Goal: Communication & Community: Answer question/provide support

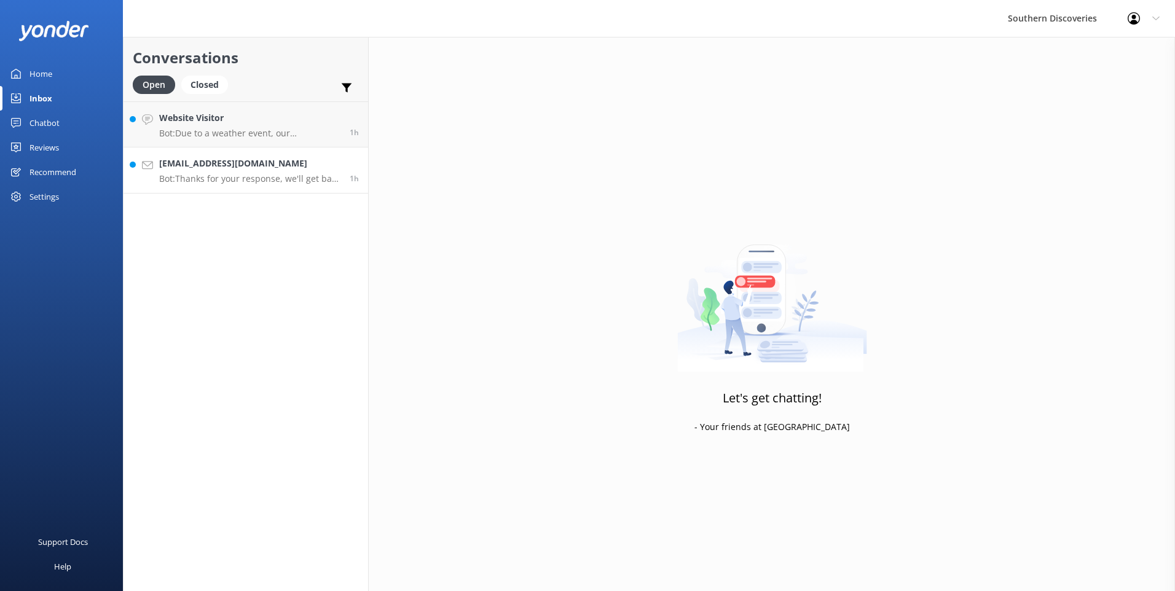
click at [206, 151] on link "[EMAIL_ADDRESS][DOMAIN_NAME] Bot: Thanks for your response, we'll get back to y…" at bounding box center [246, 171] width 245 height 46
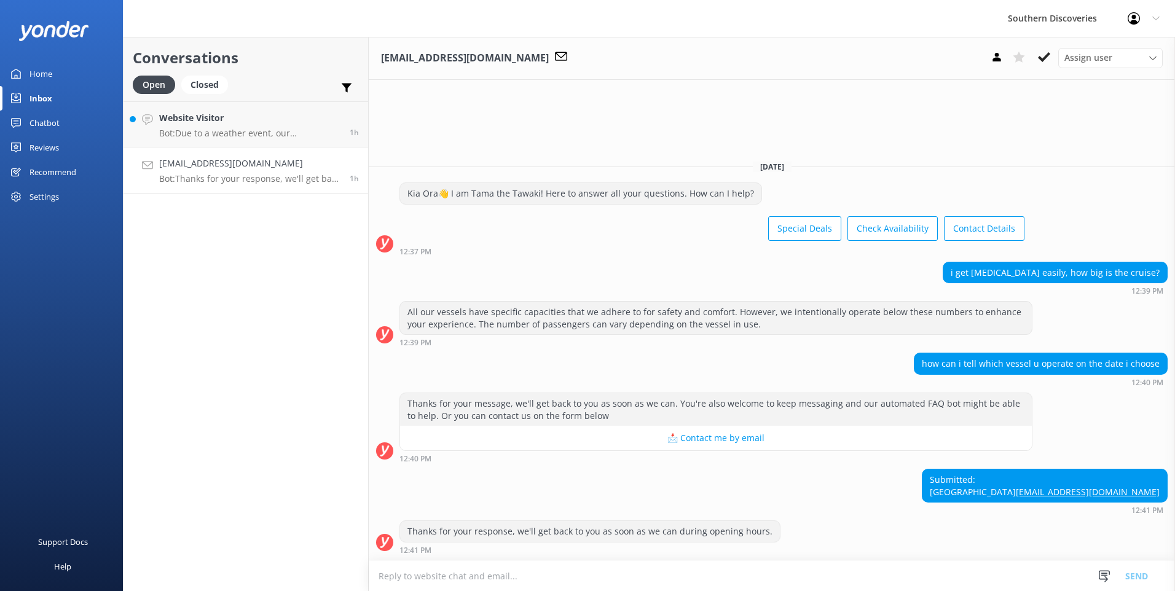
click at [668, 585] on textarea at bounding box center [772, 576] width 806 height 30
type textarea "H"
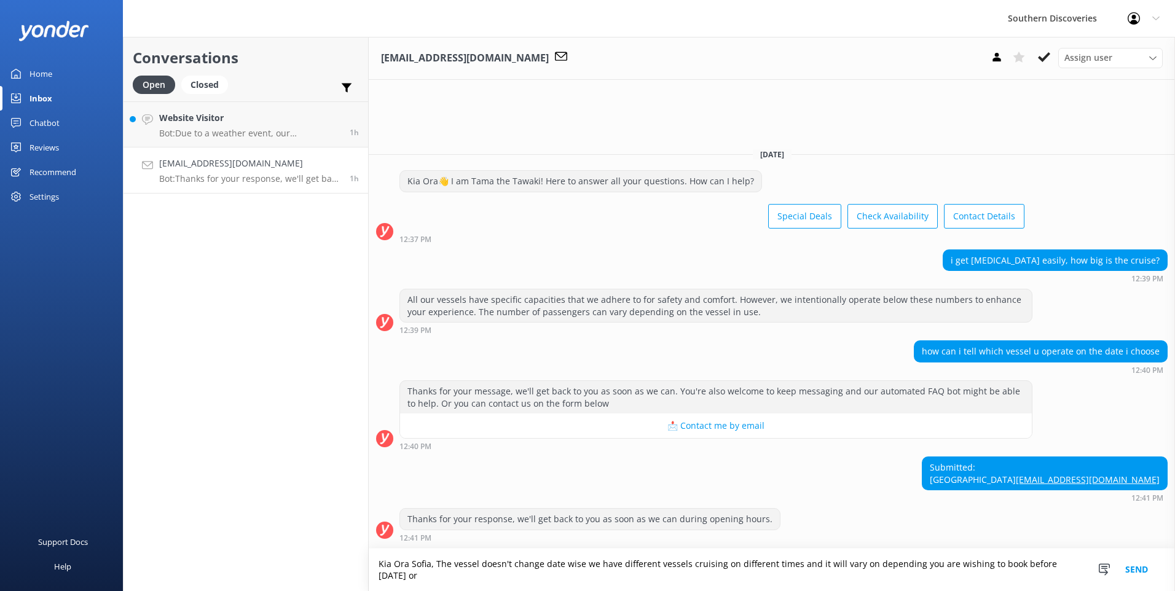
drag, startPoint x: 441, startPoint y: 570, endPoint x: 428, endPoint y: 570, distance: 12.3
click at [420, 575] on textarea "Kia Ora Sofia, The vessel doesn't change date wise we have different vessels cr…" at bounding box center [772, 570] width 806 height 42
click at [720, 576] on textarea "Kia Ora Sofia, the vessel doesn't change date wise we have different vessels cr…" at bounding box center [772, 570] width 806 height 42
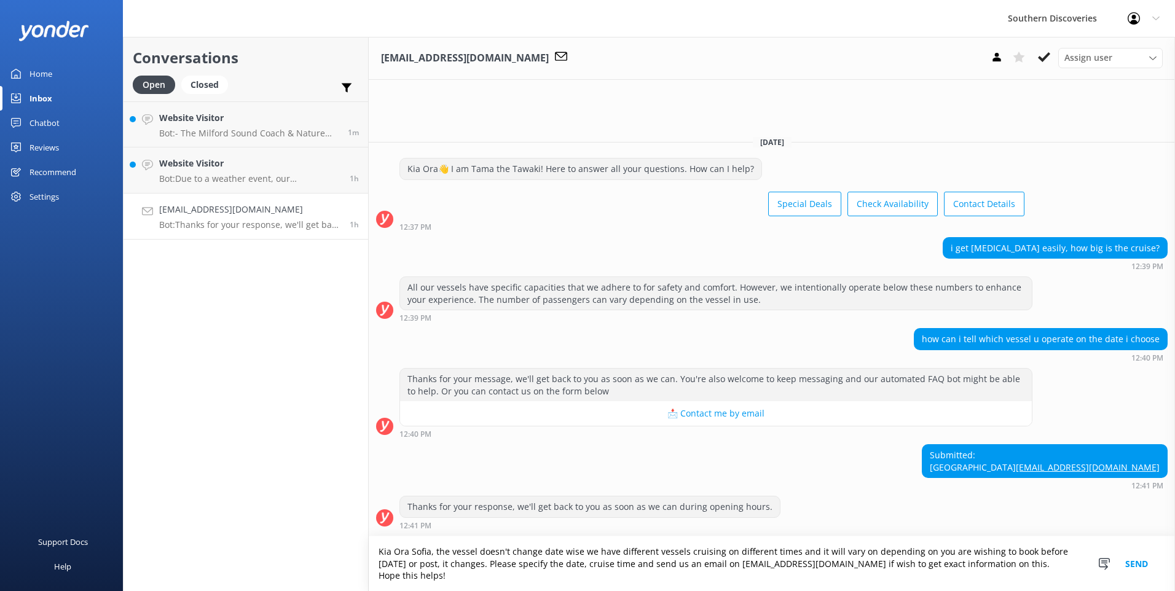
type textarea "Kia Ora Sofia, the vessel doesn't change date wise we have different vessels cr…"
click at [1131, 564] on button "Send" at bounding box center [1137, 564] width 46 height 55
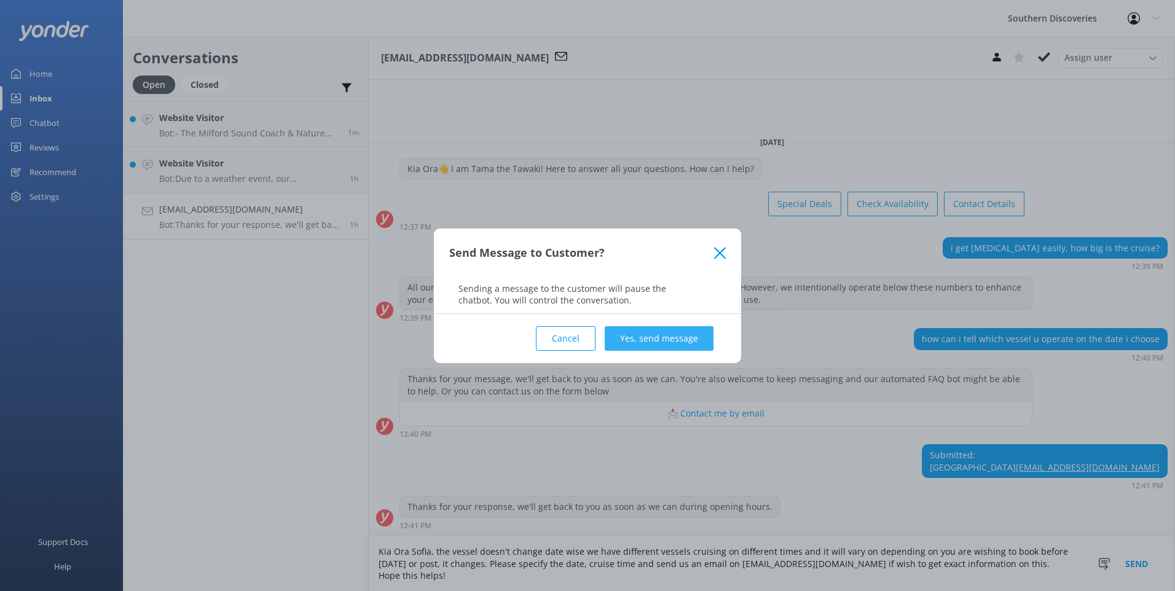
click at [685, 343] on button "Yes, send message" at bounding box center [659, 338] width 109 height 25
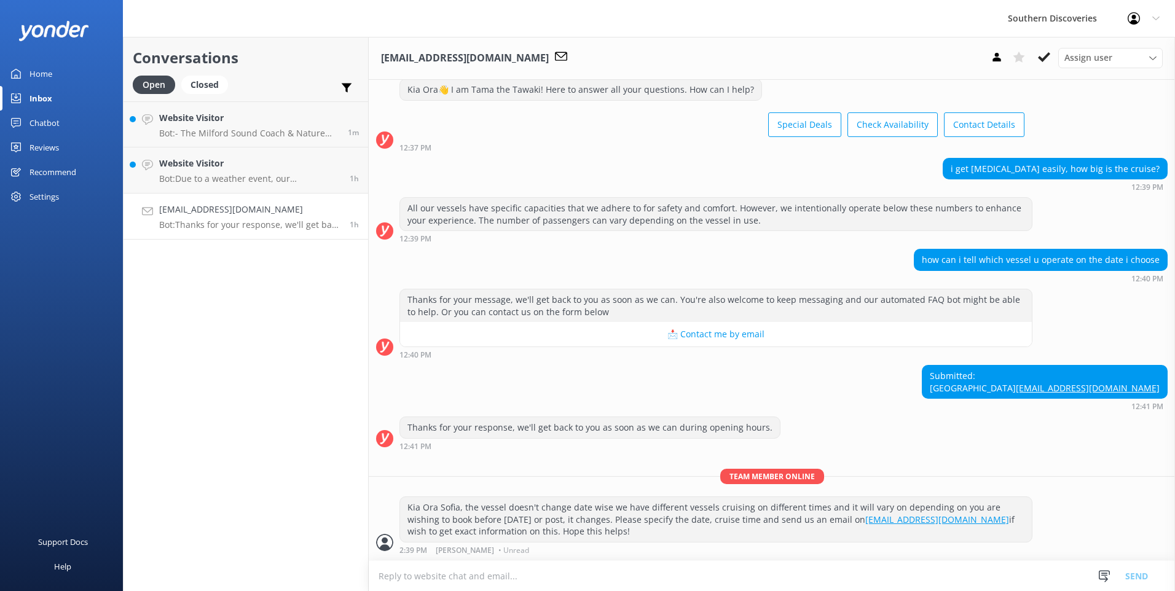
scroll to position [45, 0]
click at [1049, 61] on icon at bounding box center [1044, 57] width 12 height 12
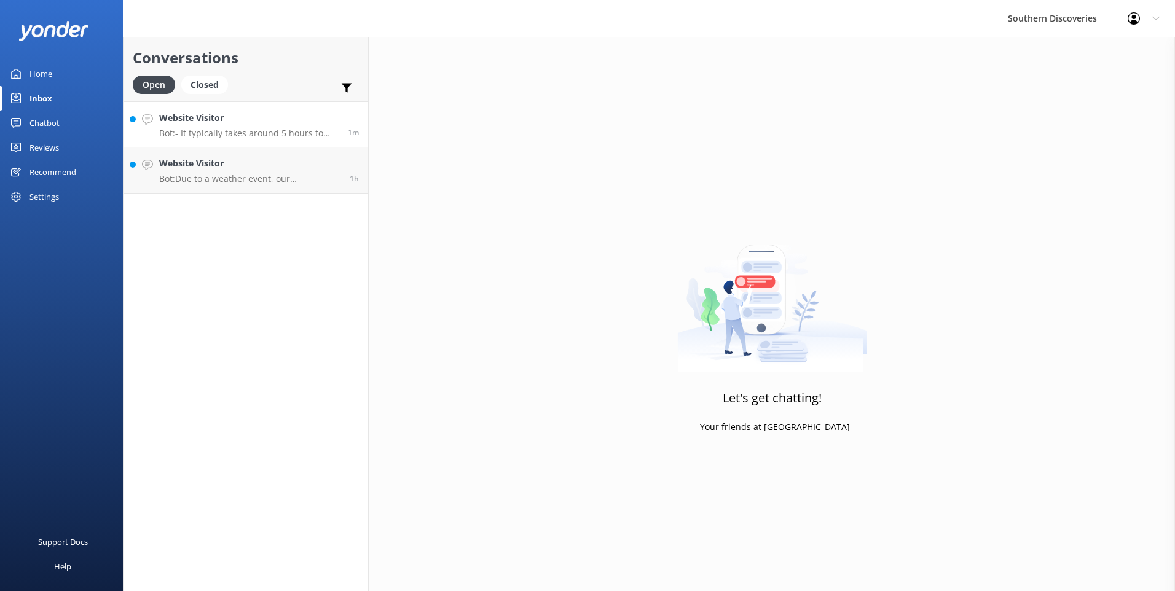
click at [220, 129] on p "Bot: - It typically takes around 5 hours to drive from [GEOGRAPHIC_DATA] to [GE…" at bounding box center [248, 133] width 179 height 11
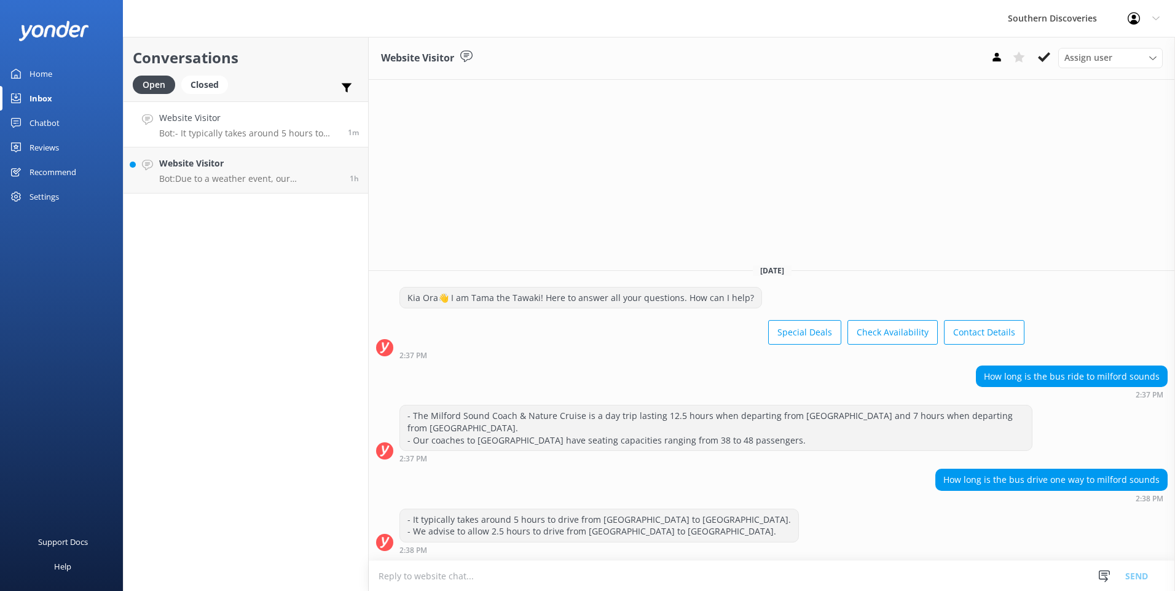
click at [1045, 56] on use at bounding box center [1044, 57] width 12 height 10
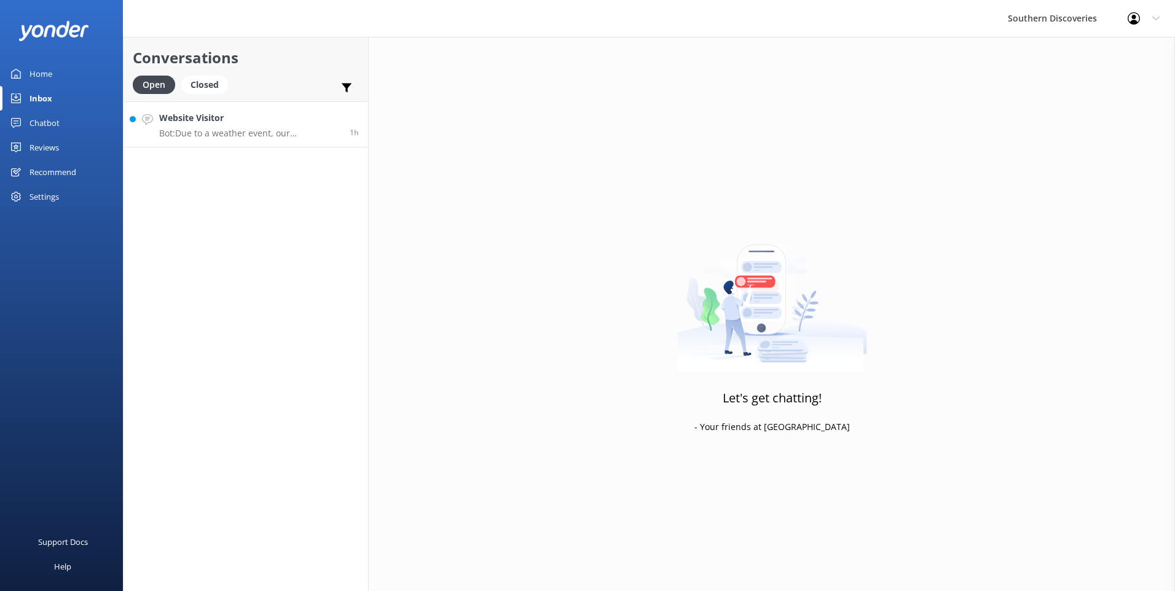
click at [244, 124] on h4 "Website Visitor" at bounding box center [249, 118] width 181 height 14
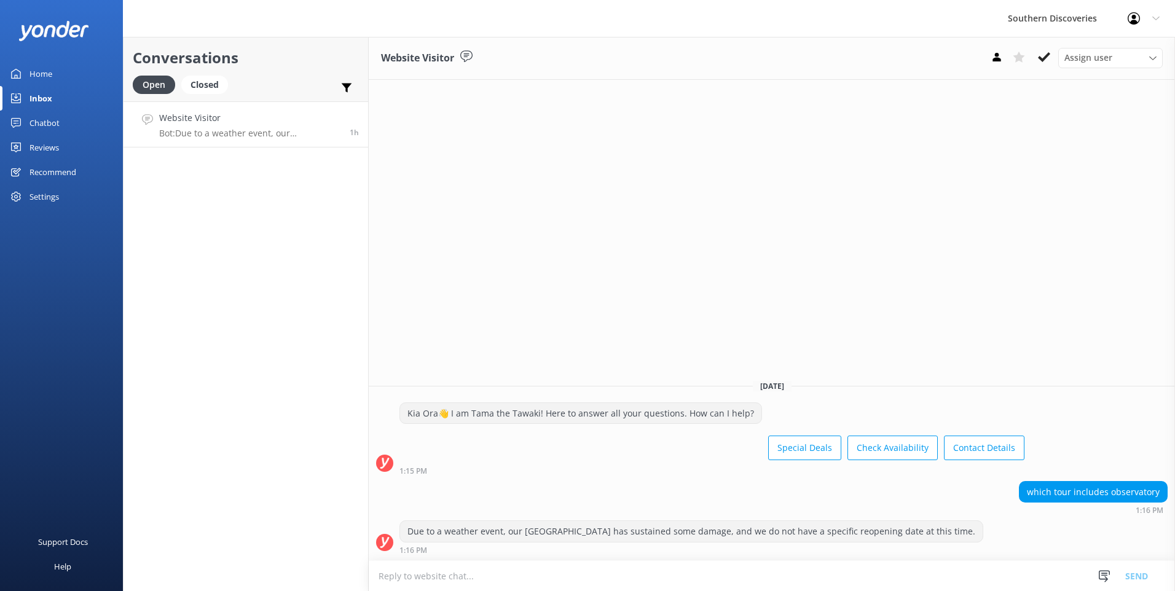
click at [1044, 60] on icon at bounding box center [1044, 57] width 12 height 12
